Goal: Check status: Check status

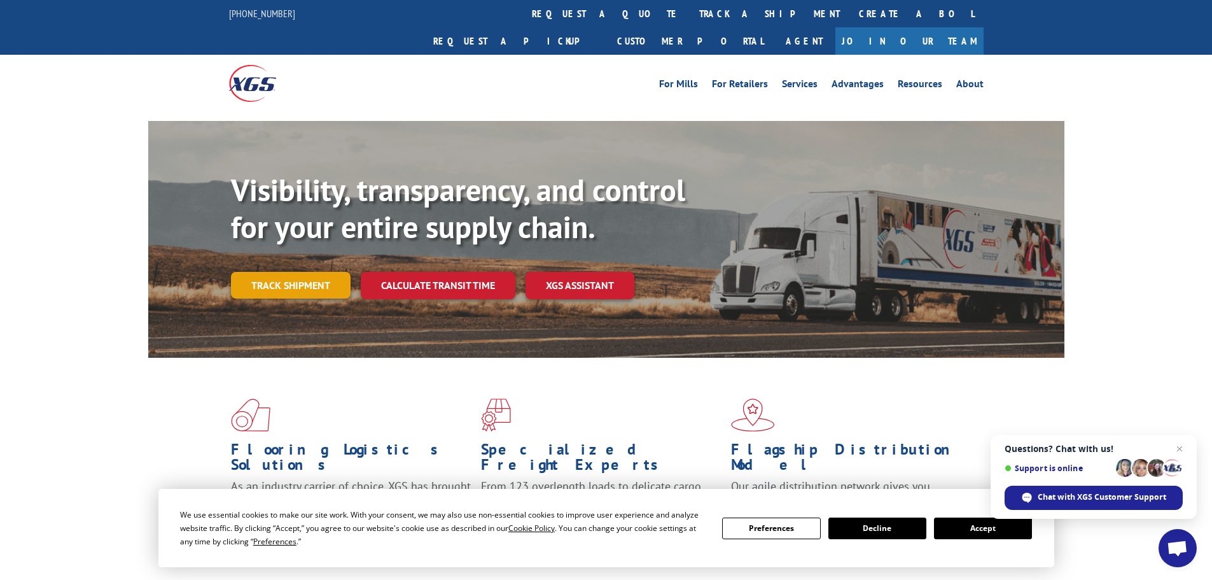
click at [295, 272] on link "Track shipment" at bounding box center [291, 285] width 120 height 27
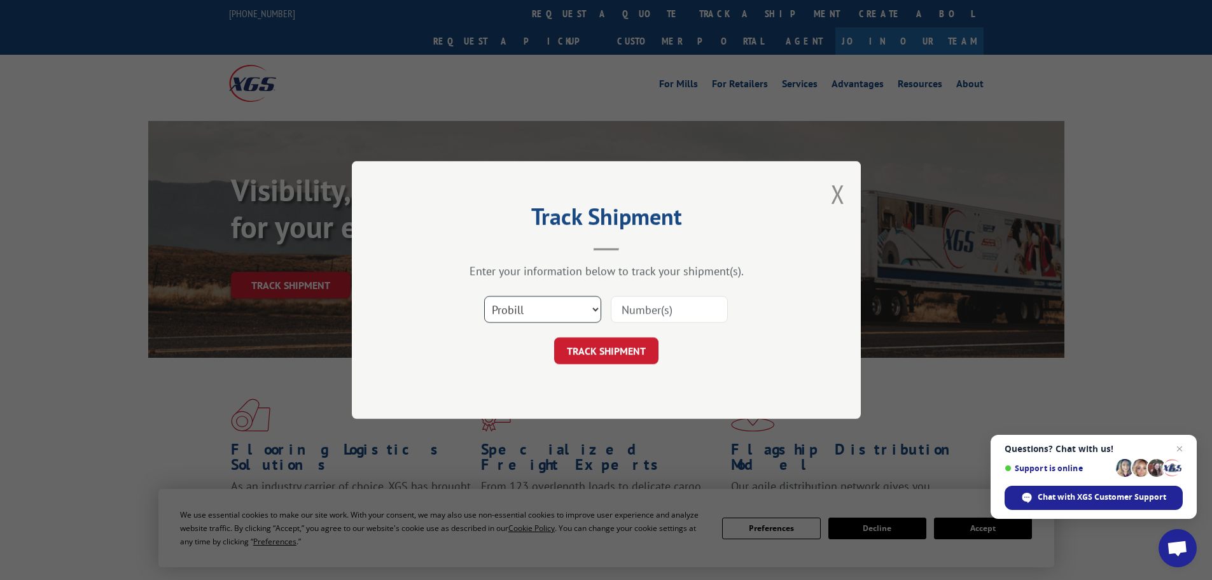
click at [531, 311] on select "Select category... Probill BOL PO" at bounding box center [542, 309] width 117 height 27
select select "po"
click at [484, 296] on select "Select category... Probill BOL PO" at bounding box center [542, 309] width 117 height 27
click at [634, 304] on input at bounding box center [669, 309] width 117 height 27
paste input "18504061"
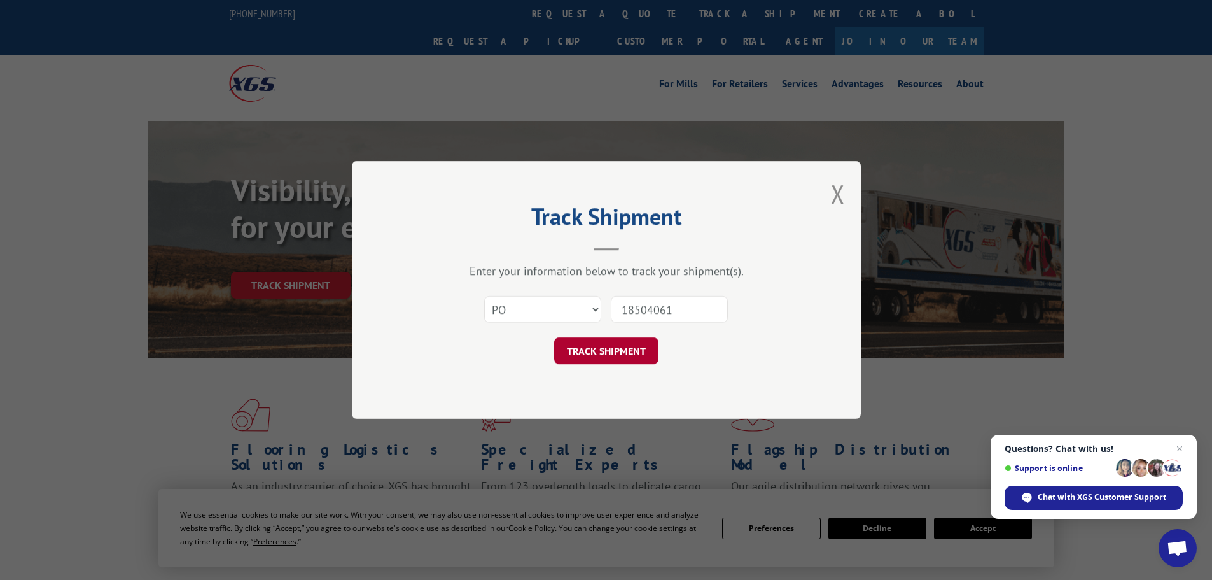
type input "18504061"
click at [595, 349] on button "TRACK SHIPMENT" at bounding box center [606, 350] width 104 height 27
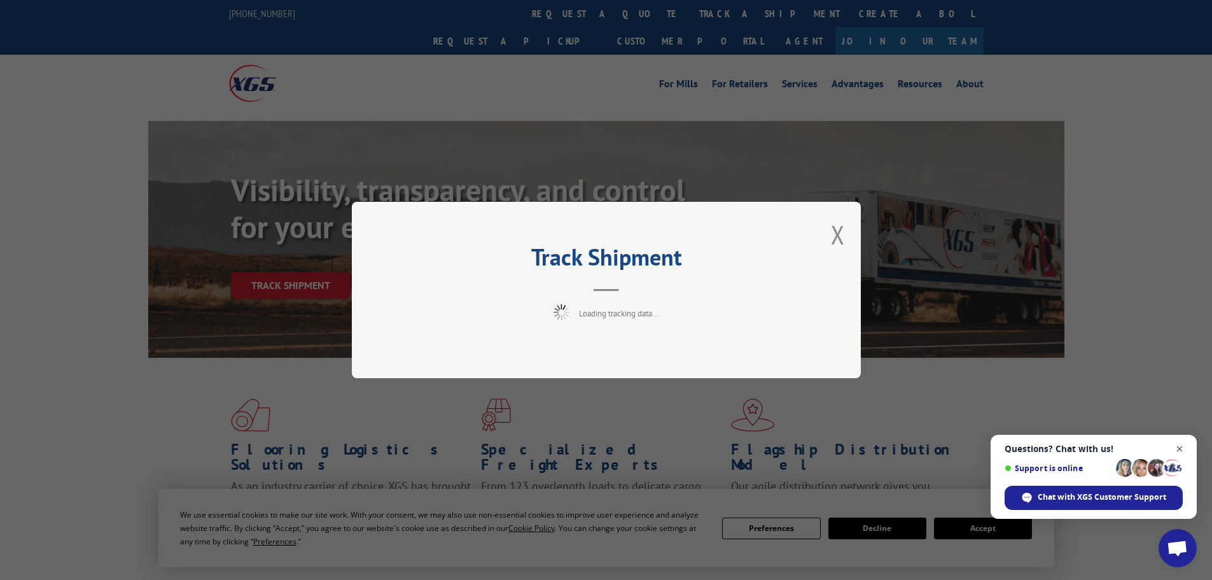
click at [1173, 449] on span "Close chat" at bounding box center [1180, 449] width 16 height 16
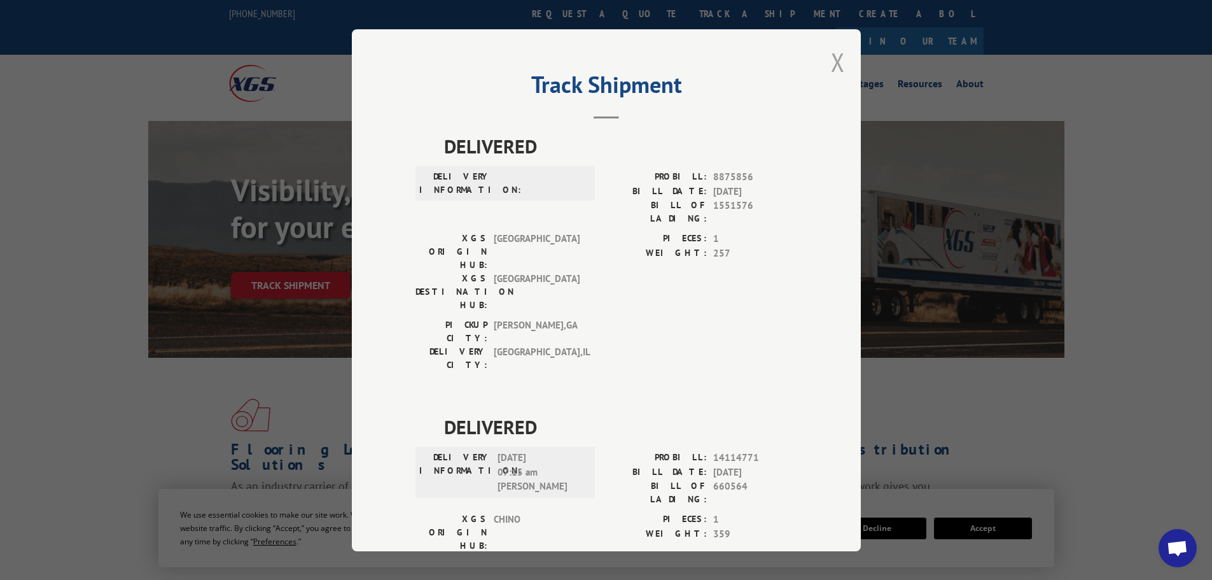
click at [838, 62] on button "Close modal" at bounding box center [838, 62] width 14 height 34
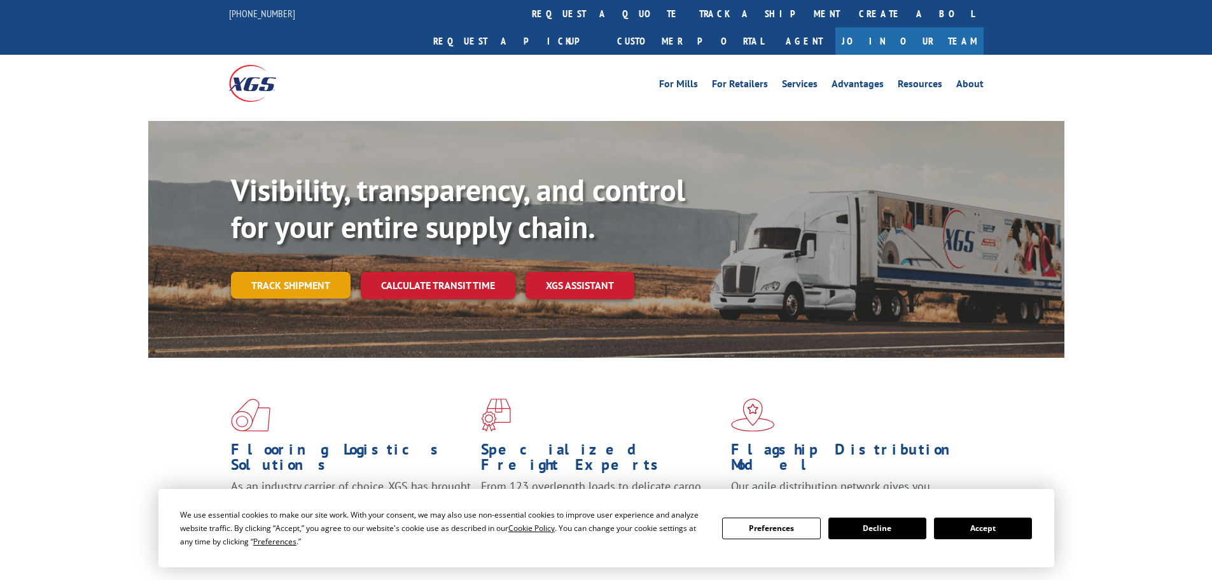
click at [311, 272] on link "Track shipment" at bounding box center [291, 285] width 120 height 27
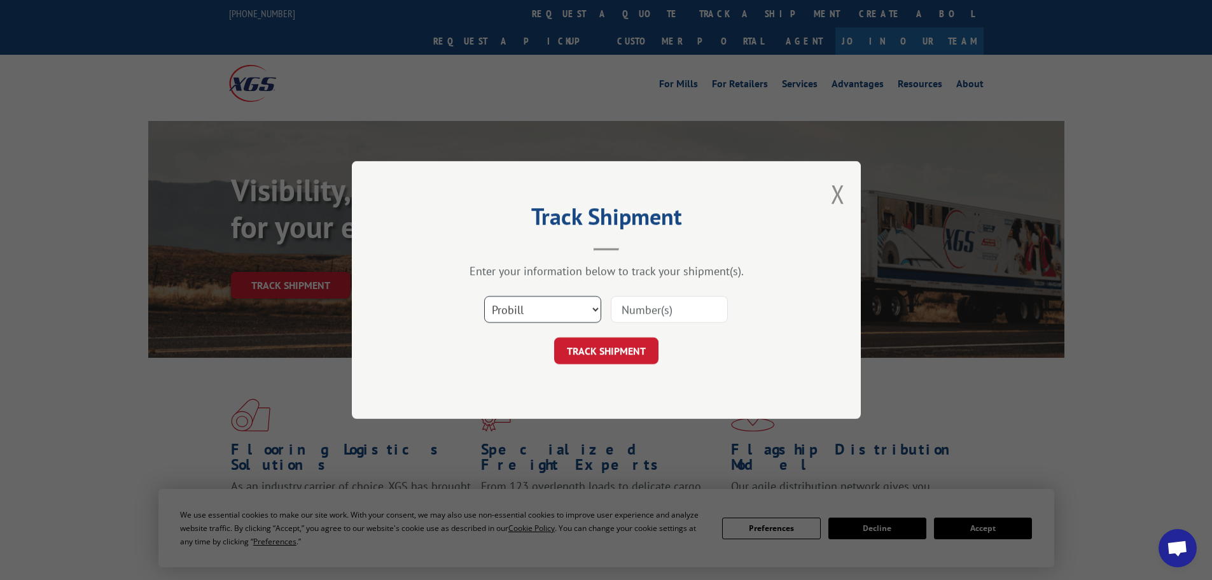
click at [555, 310] on select "Select category... Probill BOL PO" at bounding box center [542, 309] width 117 height 27
select select "bol"
click at [484, 296] on select "Select category... Probill BOL PO" at bounding box center [542, 309] width 117 height 27
click at [637, 296] on input at bounding box center [669, 309] width 117 height 27
paste input "5092512"
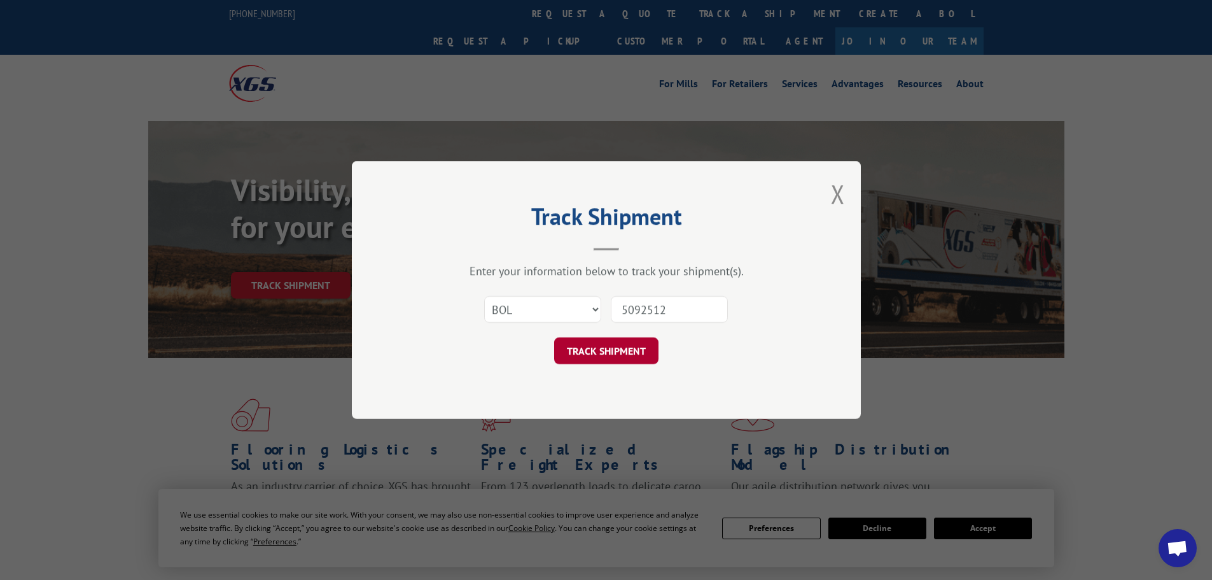
type input "5092512"
click at [596, 346] on button "TRACK SHIPMENT" at bounding box center [606, 350] width 104 height 27
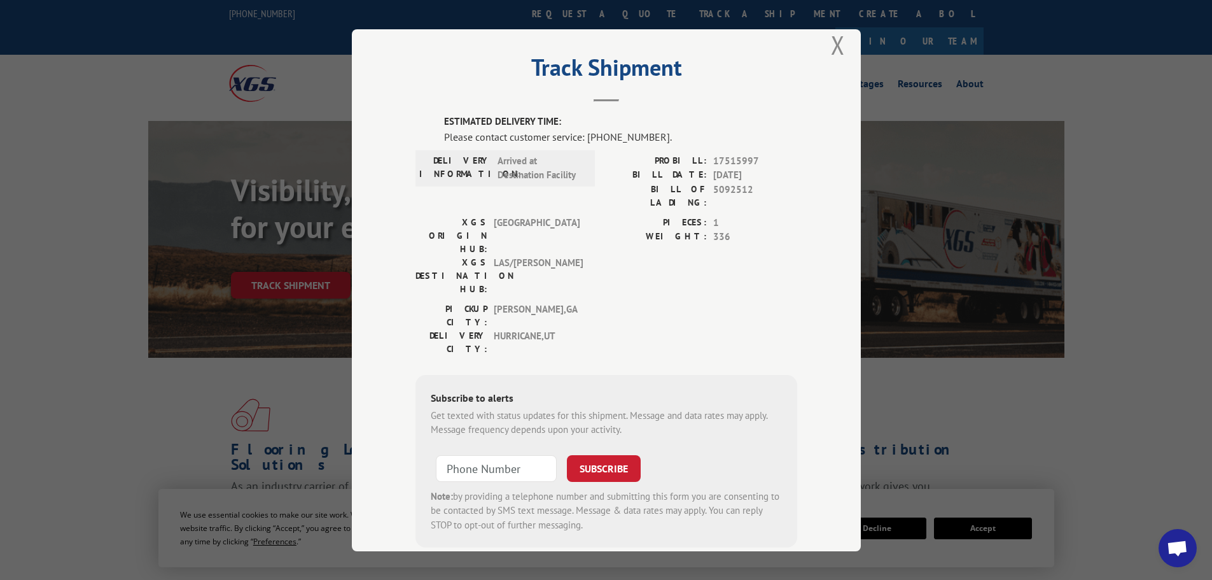
scroll to position [26, 0]
